Goal: Check status: Check status

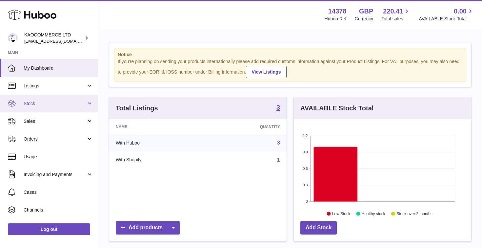
click at [46, 108] on link "Stock" at bounding box center [49, 103] width 98 height 18
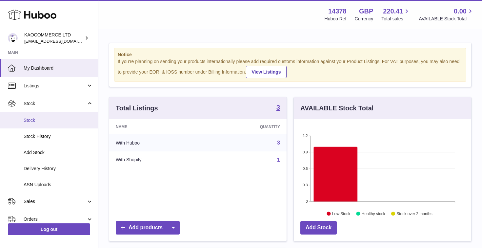
click at [35, 119] on span "Stock" at bounding box center [59, 120] width 70 height 6
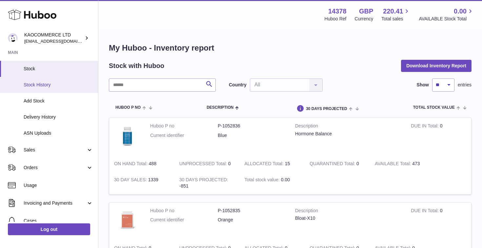
scroll to position [50, 0]
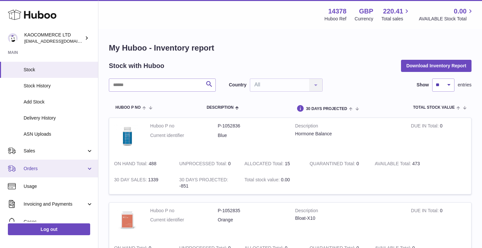
click at [29, 167] on span "Orders" at bounding box center [55, 168] width 63 height 6
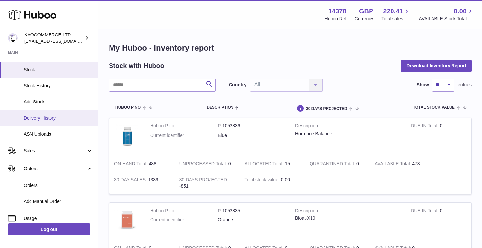
scroll to position [115, 0]
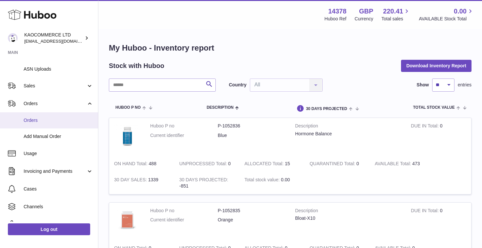
click at [31, 120] on span "Orders" at bounding box center [59, 120] width 70 height 6
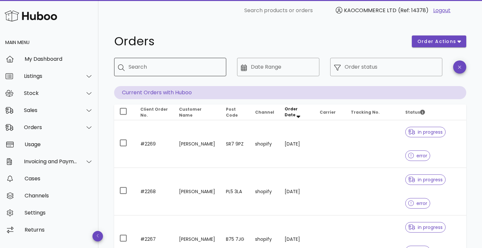
click at [163, 59] on div "Search" at bounding box center [175, 67] width 92 height 18
paste input "**********"
type input "**********"
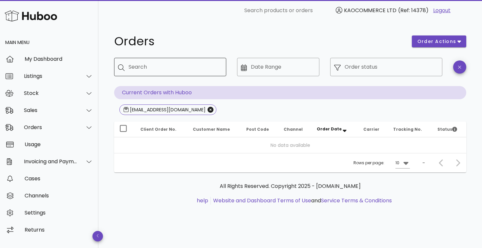
click at [165, 66] on input "Search" at bounding box center [175, 67] width 92 height 10
paste input "**********"
type input "**********"
click at [186, 45] on h1 "Orders" at bounding box center [259, 41] width 290 height 12
click at [174, 65] on input "Search" at bounding box center [175, 67] width 92 height 10
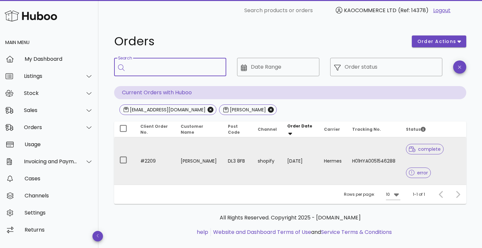
click at [190, 161] on td "tracy wilkinson" at bounding box center [198, 160] width 47 height 47
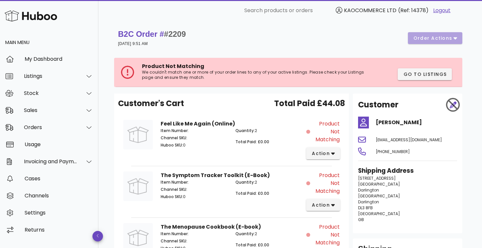
click at [186, 77] on p "We couldn't match one or more of your order lines to any of your active listing…" at bounding box center [254, 75] width 224 height 10
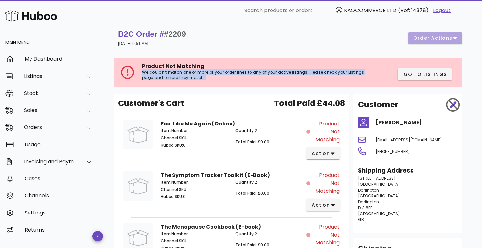
click at [186, 77] on p "We couldn't match one or more of your order lines to any of your active listing…" at bounding box center [254, 75] width 224 height 10
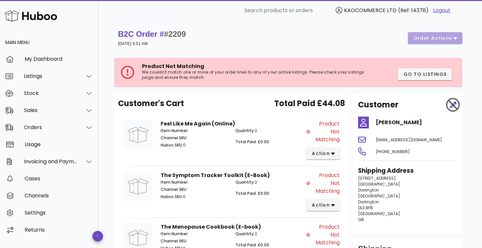
click at [194, 77] on p "We couldn't match one or more of your order lines to any of your active listing…" at bounding box center [254, 75] width 224 height 10
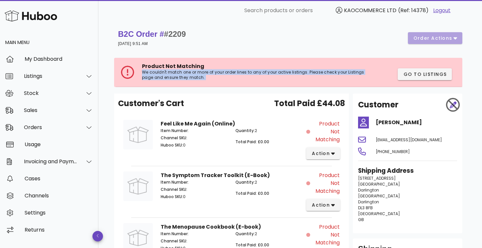
click at [194, 77] on p "We couldn't match one or more of your order lines to any of your active listing…" at bounding box center [254, 75] width 224 height 10
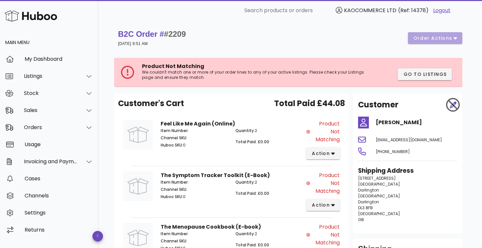
click at [204, 77] on p "We couldn't match one or more of your order lines to any of your active listing…" at bounding box center [254, 75] width 224 height 10
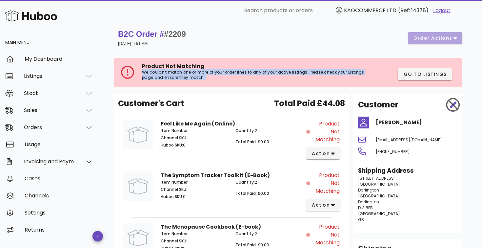
click at [204, 77] on p "We couldn't match one or more of your order lines to any of your active listing…" at bounding box center [254, 75] width 224 height 10
click at [211, 77] on p "We couldn't match one or more of your order lines to any of your active listing…" at bounding box center [254, 75] width 224 height 10
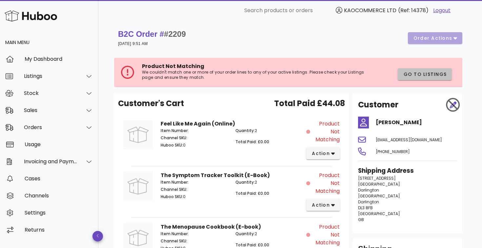
click at [415, 75] on span "Go to Listings" at bounding box center [425, 74] width 44 height 7
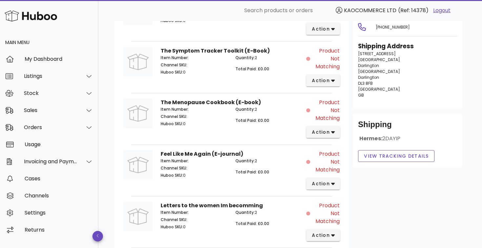
scroll to position [125, 0]
click at [392, 137] on span "2DAYIP" at bounding box center [391, 138] width 18 height 8
click at [398, 137] on span "2DAYIP" at bounding box center [391, 138] width 18 height 8
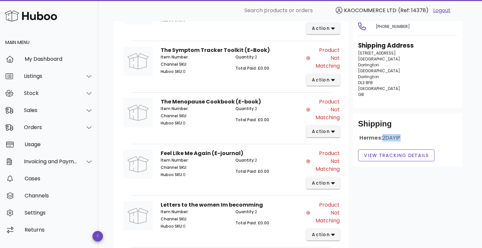
click at [398, 137] on span "2DAYIP" at bounding box center [391, 138] width 18 height 8
click at [408, 137] on div "Hermes: 2DAYIP" at bounding box center [407, 140] width 99 height 12
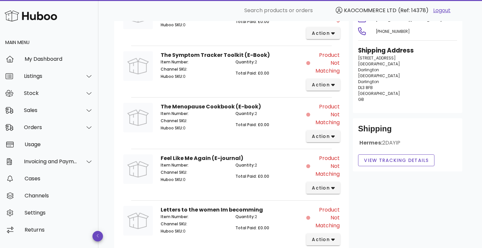
scroll to position [120, 0]
click at [390, 161] on span "View Tracking details" at bounding box center [396, 160] width 65 height 7
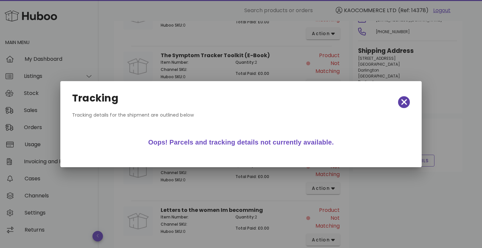
click at [402, 100] on icon "button" at bounding box center [404, 102] width 6 height 6
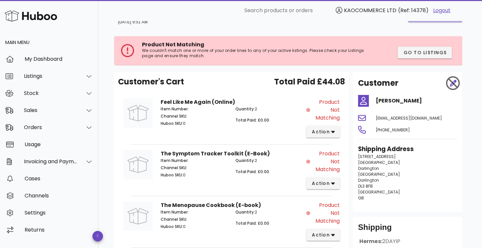
scroll to position [0, 0]
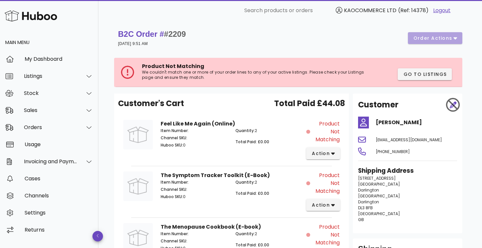
click at [443, 41] on div "B2C Order # #2209 24 August 2025 at 9:51 AM order actions" at bounding box center [290, 38] width 344 height 18
click at [444, 37] on div "B2C Order # #2209 24 August 2025 at 9:51 AM order actions" at bounding box center [290, 38] width 344 height 18
click at [349, 37] on div "B2C Order # #2209 24 August 2025 at 9:51 AM order actions" at bounding box center [290, 38] width 344 height 18
click at [155, 76] on p "We couldn't match one or more of your order lines to any of your active listing…" at bounding box center [254, 75] width 224 height 10
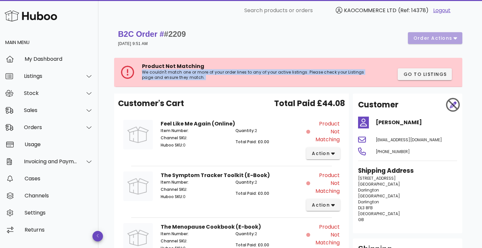
click at [155, 76] on p "We couldn't match one or more of your order lines to any of your active listing…" at bounding box center [254, 75] width 224 height 10
click at [168, 76] on p "We couldn't match one or more of your order lines to any of your active listing…" at bounding box center [254, 75] width 224 height 10
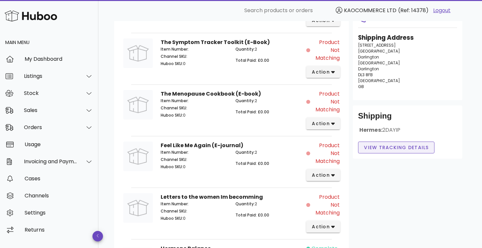
scroll to position [128, 0]
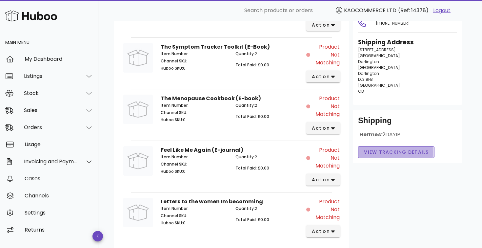
click at [400, 151] on span "View Tracking details" at bounding box center [396, 152] width 65 height 7
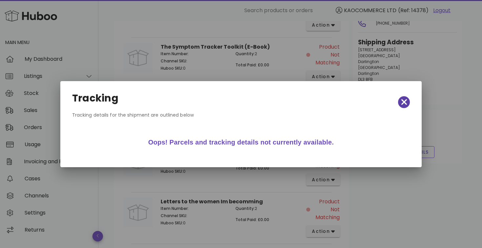
click at [405, 101] on icon "button" at bounding box center [404, 102] width 6 height 6
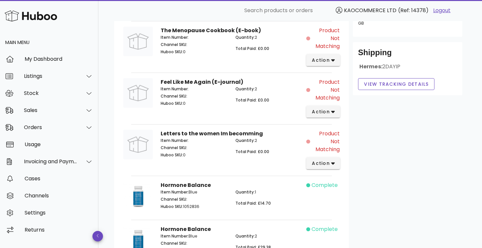
scroll to position [194, 0]
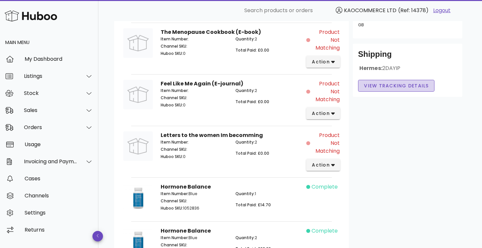
click at [386, 86] on span "View Tracking details" at bounding box center [396, 85] width 65 height 7
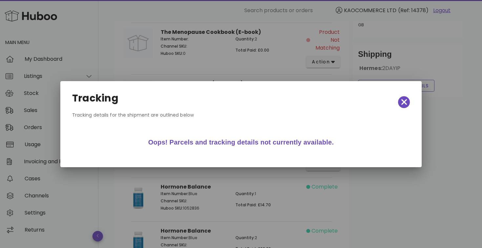
click at [403, 108] on div "Tracking" at bounding box center [241, 102] width 348 height 29
click at [403, 104] on icon "button" at bounding box center [404, 101] width 6 height 9
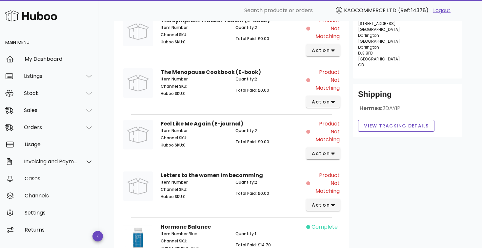
scroll to position [157, 0]
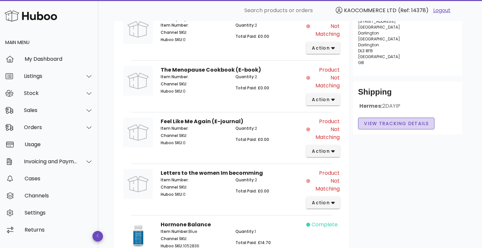
click at [371, 118] on button "View Tracking details" at bounding box center [396, 123] width 76 height 12
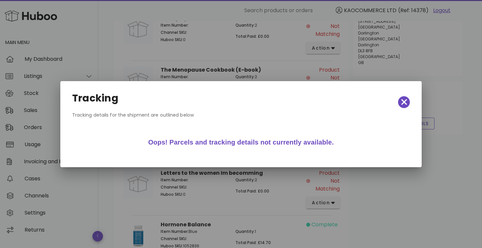
click at [397, 101] on div "Tracking" at bounding box center [241, 102] width 348 height 29
click at [405, 98] on icon "button" at bounding box center [404, 101] width 6 height 9
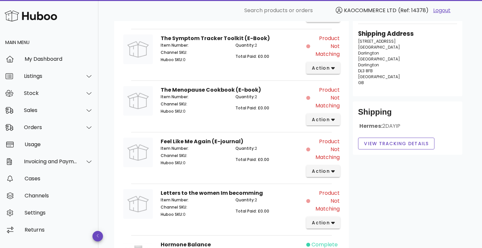
scroll to position [0, 0]
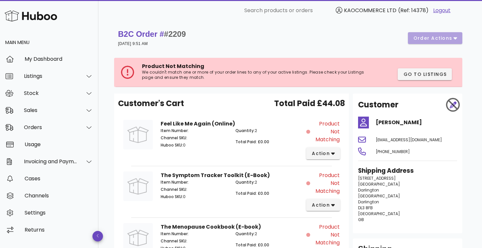
click at [382, 144] on div "+447841203607" at bounding box center [416, 151] width 89 height 16
click at [382, 141] on span "tjcasper@sky.com" at bounding box center [409, 140] width 66 height 6
drag, startPoint x: 382, startPoint y: 141, endPoint x: 405, endPoint y: 141, distance: 22.9
click at [404, 141] on span "tjcasper@sky.com" at bounding box center [409, 140] width 66 height 6
copy span "tjcasper@sky.com"
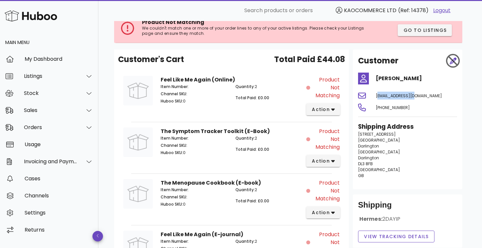
scroll to position [53, 0]
